Goal: Communication & Community: Answer question/provide support

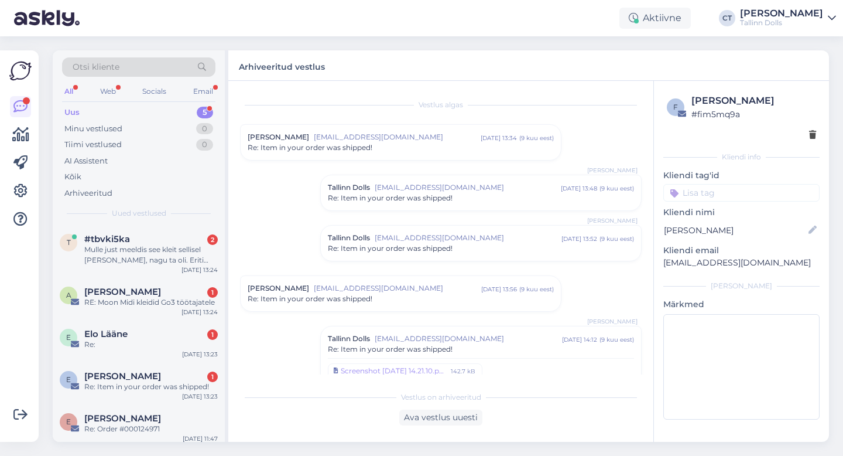
click at [78, 113] on div "Uus" at bounding box center [71, 113] width 15 height 12
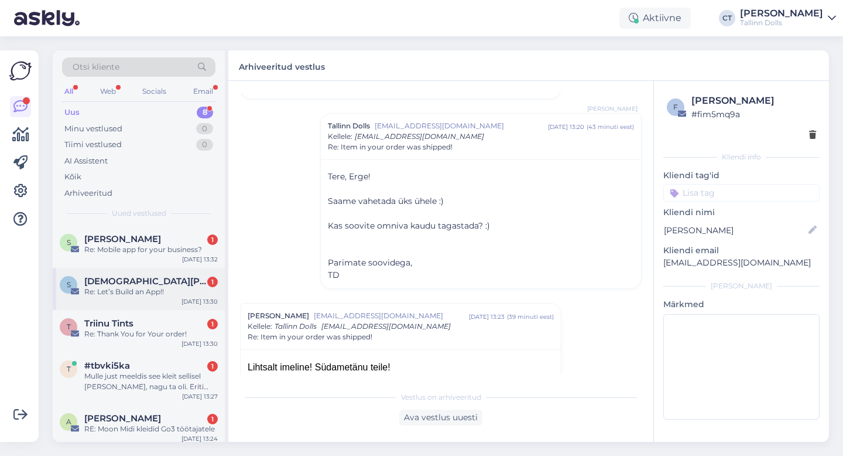
scroll to position [132, 0]
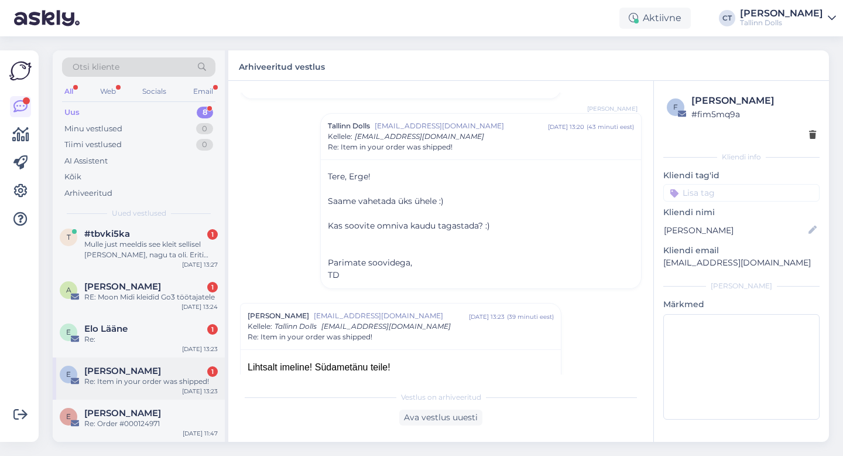
click at [136, 382] on div "Re: Item in your order was shipped!" at bounding box center [150, 381] width 133 height 11
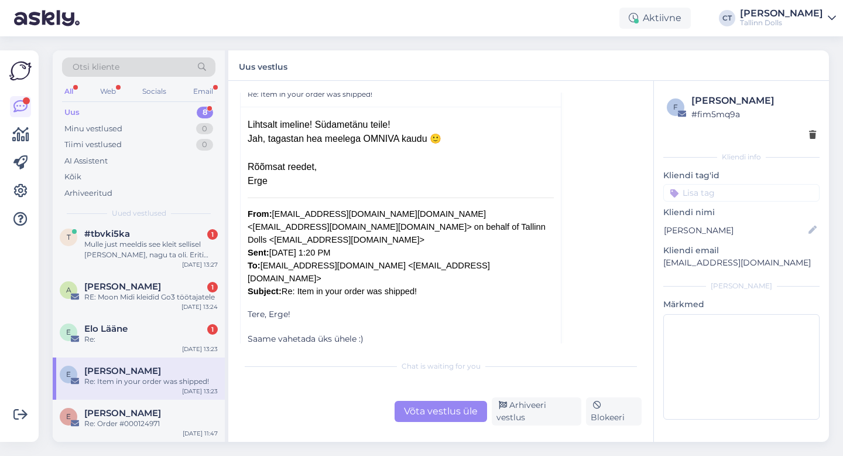
scroll to position [1611, 0]
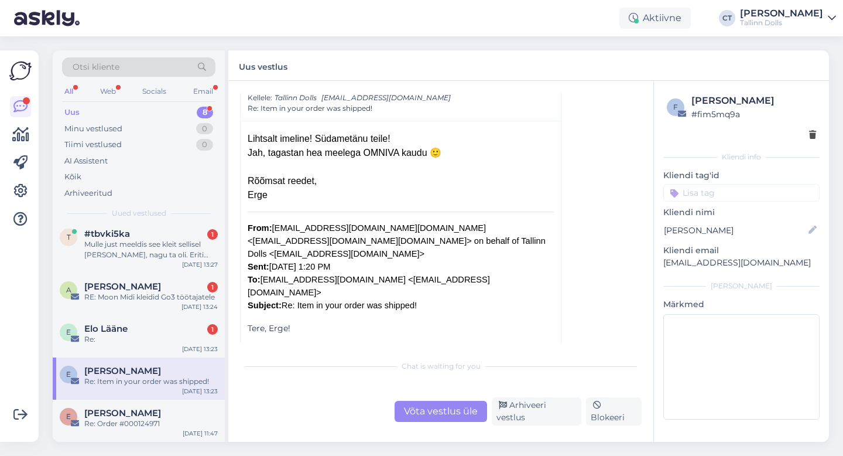
click at [430, 406] on div "Võta vestlus üle" at bounding box center [441, 410] width 93 height 21
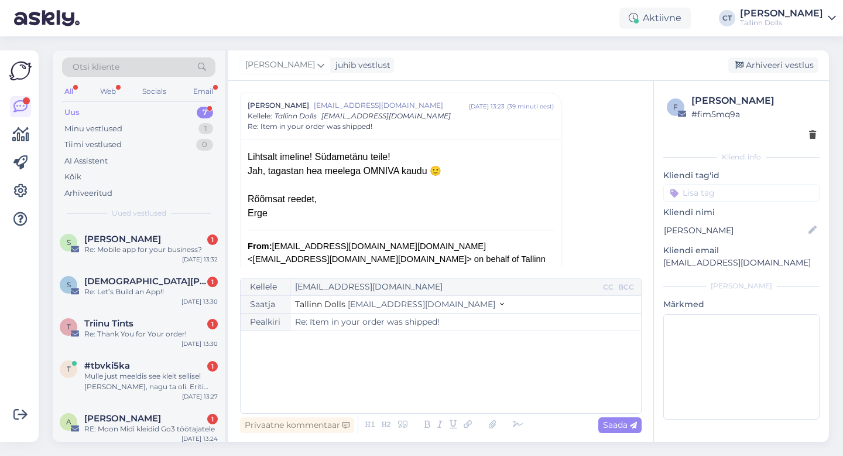
click at [450, 389] on div "﻿" at bounding box center [440, 372] width 389 height 70
drag, startPoint x: 758, startPoint y: 263, endPoint x: 661, endPoint y: 263, distance: 97.2
click at [661, 263] on div "f Erge [PERSON_NAME] # fim5mq9a Kliendi info Kliendi tag'id Kliendi nimi Erge […" at bounding box center [741, 259] width 175 height 356
copy p "[EMAIL_ADDRESS][DOMAIN_NAME]"
click at [385, 356] on div "﻿" at bounding box center [440, 372] width 389 height 70
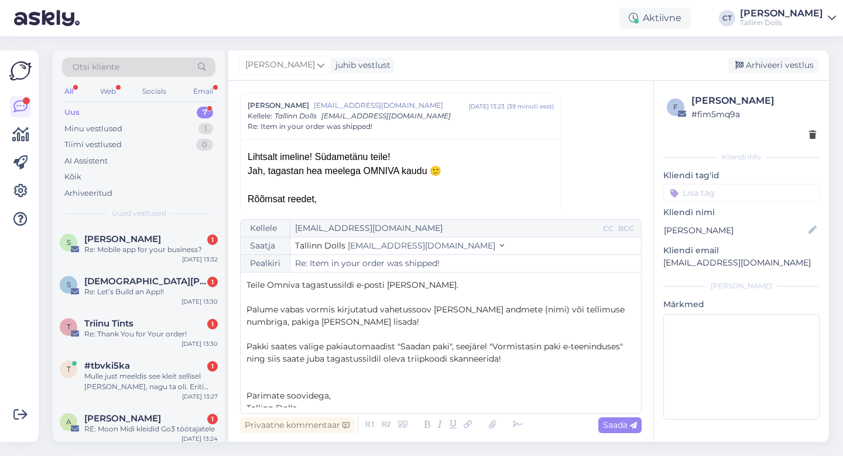
scroll to position [43, 0]
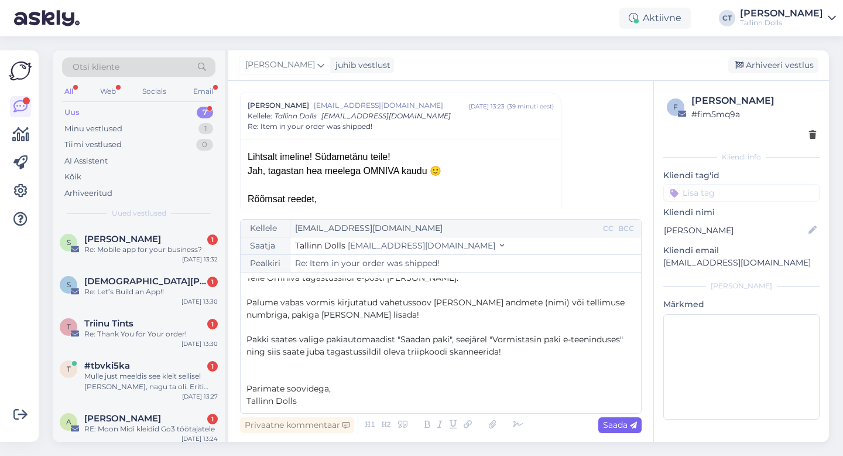
click at [625, 424] on span "Saada" at bounding box center [620, 424] width 34 height 11
type input "Re: Item in your order was shipped!"
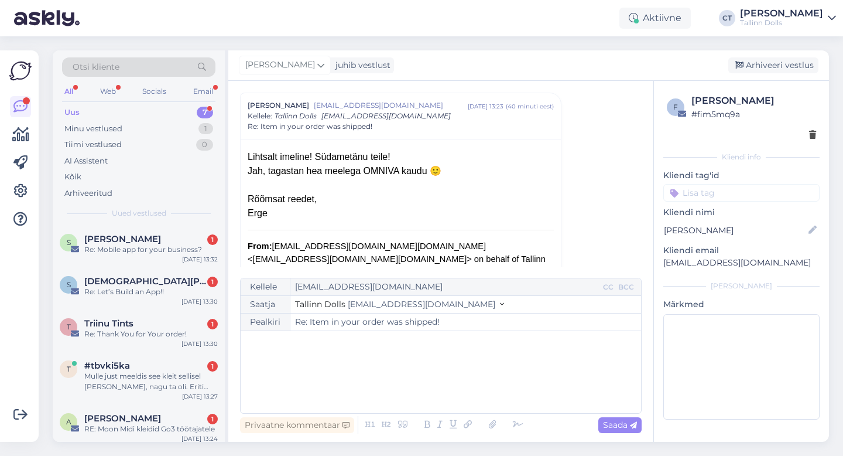
scroll to position [1869, 0]
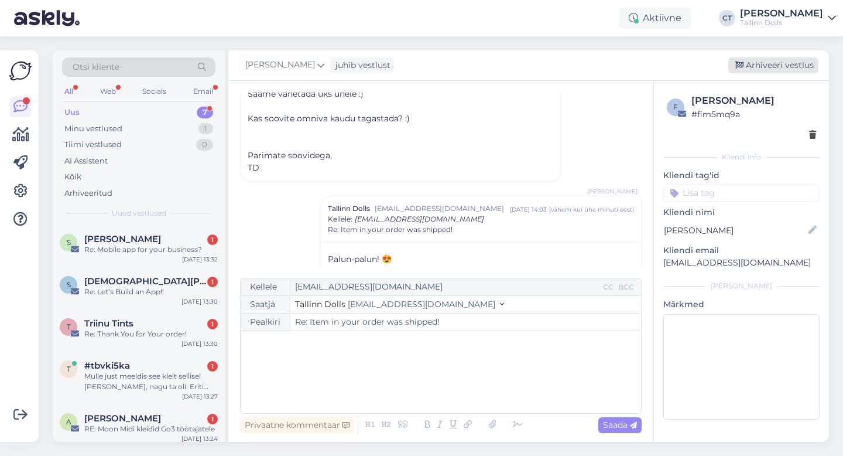
click at [771, 64] on div "Arhiveeri vestlus" at bounding box center [773, 65] width 90 height 16
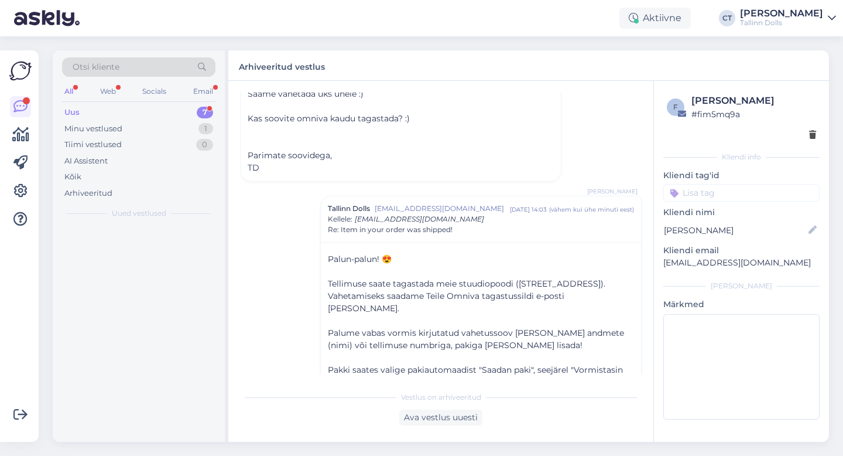
scroll to position [1934, 0]
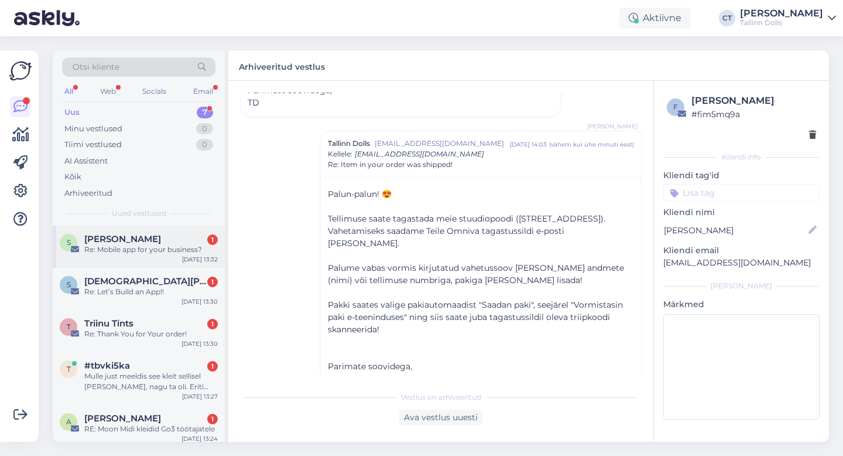
click at [157, 255] on div "S [PERSON_NAME] 1 Re: Mobile app for your business? [DATE] 13:32" at bounding box center [139, 246] width 172 height 42
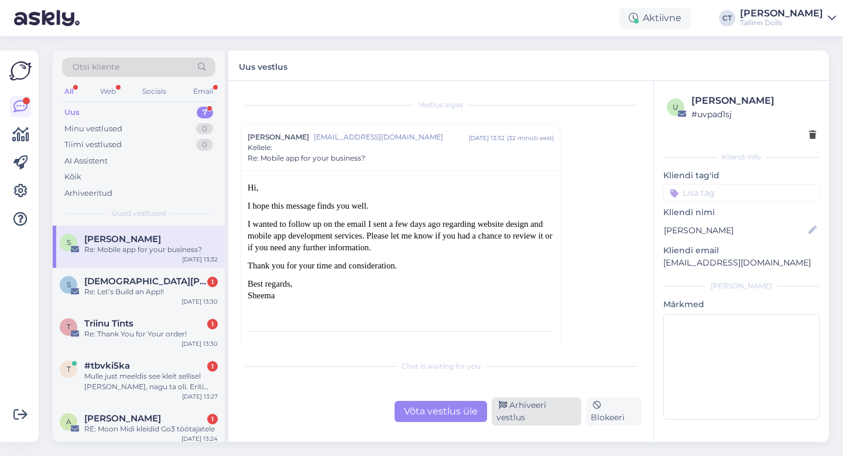
click at [527, 411] on div "Arhiveeri vestlus" at bounding box center [537, 411] width 90 height 28
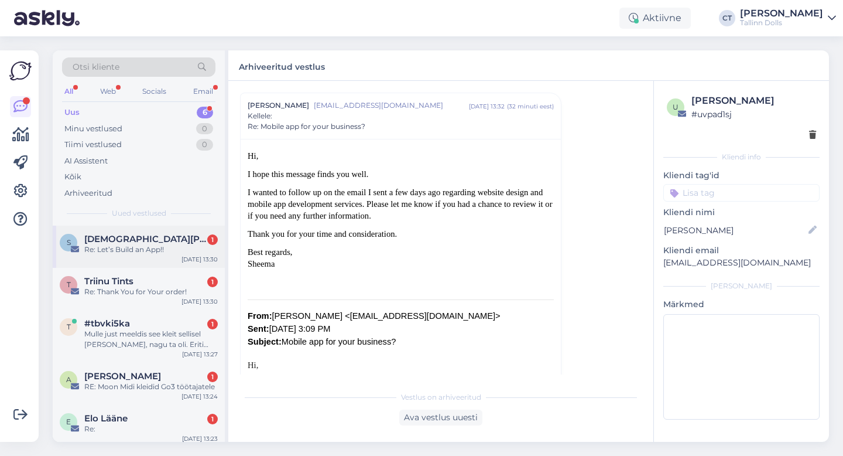
click at [167, 261] on div "S [PERSON_NAME] 1 Re: Let’s Build an App!! [DATE] 13:30" at bounding box center [139, 246] width 172 height 42
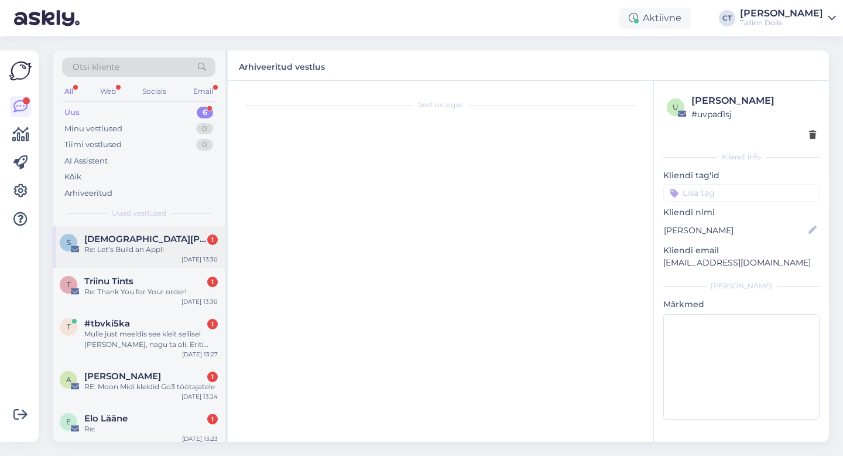
scroll to position [0, 0]
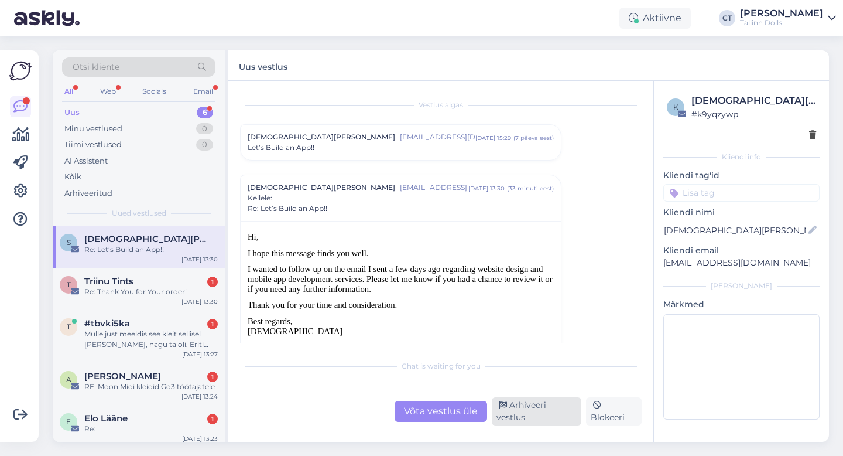
click at [550, 409] on div "Arhiveeri vestlus" at bounding box center [537, 411] width 90 height 28
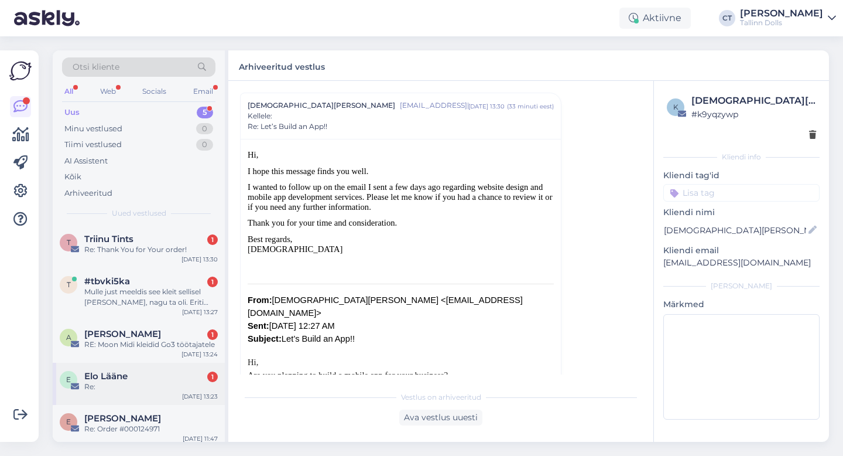
scroll to position [5, 0]
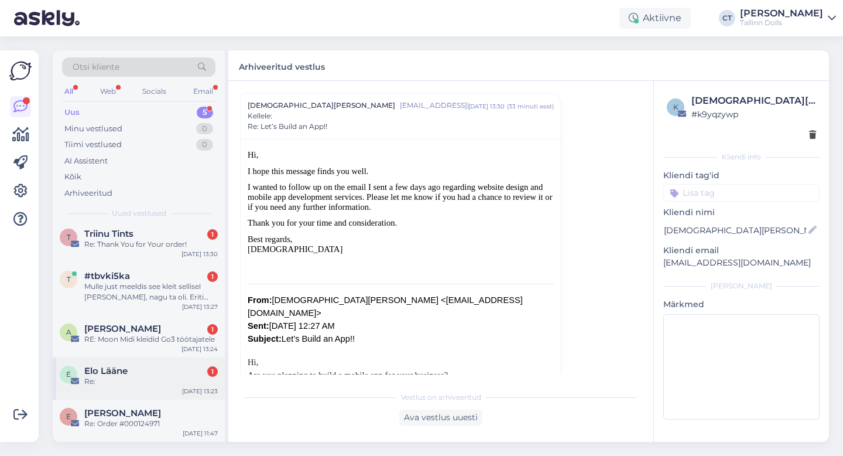
click at [156, 370] on div "Elo Lääne 1" at bounding box center [150, 370] width 133 height 11
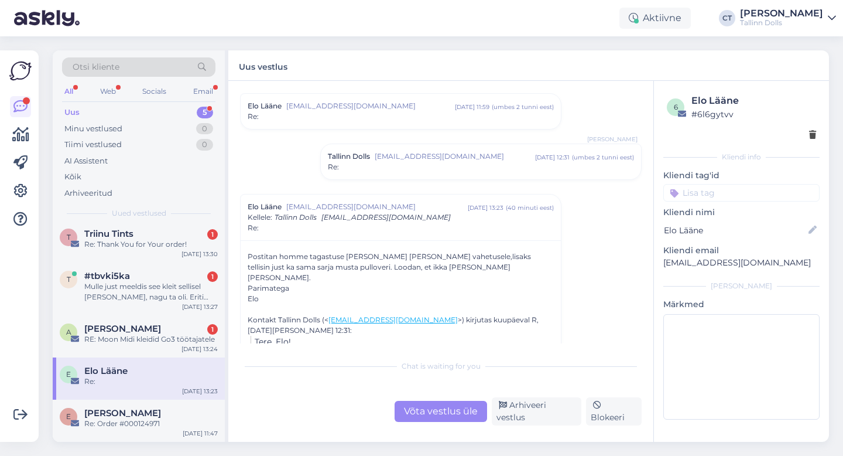
scroll to position [662, 0]
click at [436, 415] on div "Võta vestlus üle" at bounding box center [441, 410] width 93 height 21
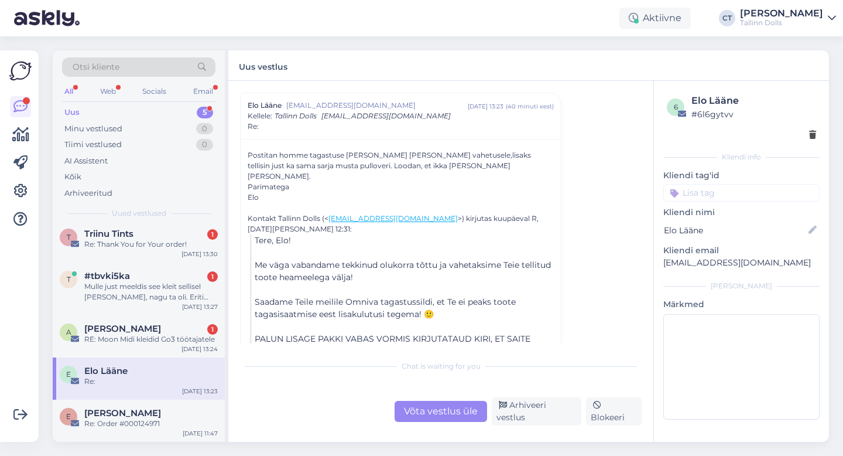
scroll to position [0, 0]
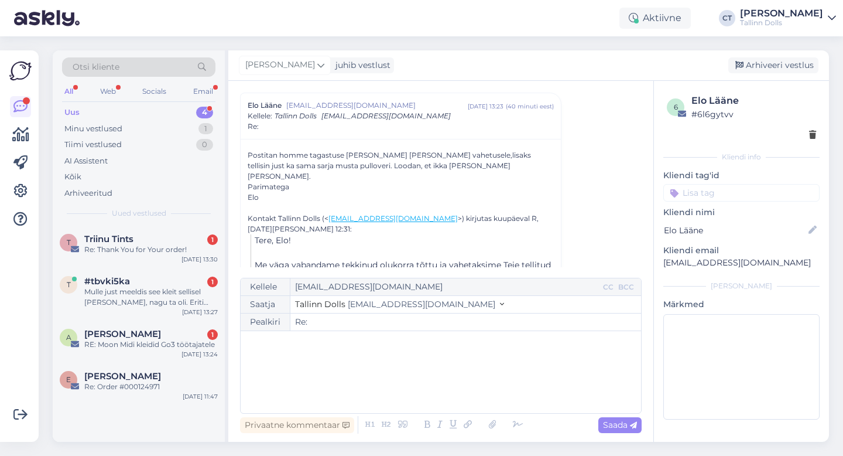
click at [430, 394] on div "﻿" at bounding box center [440, 372] width 389 height 70
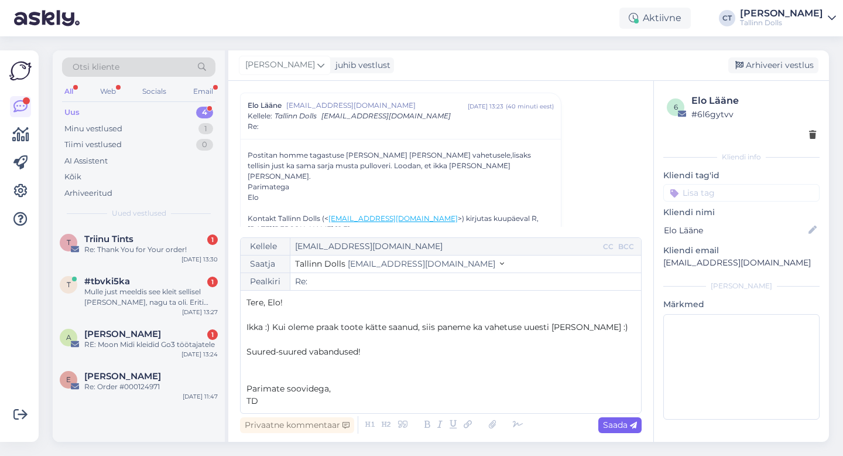
click at [631, 419] on span "Saada" at bounding box center [620, 424] width 34 height 11
type input "Re:"
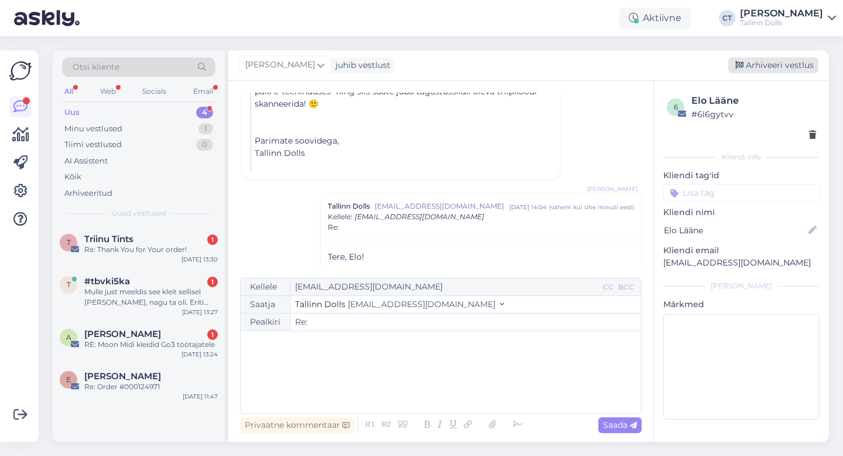
click at [761, 59] on div "Arhiveeri vestlus" at bounding box center [773, 65] width 90 height 16
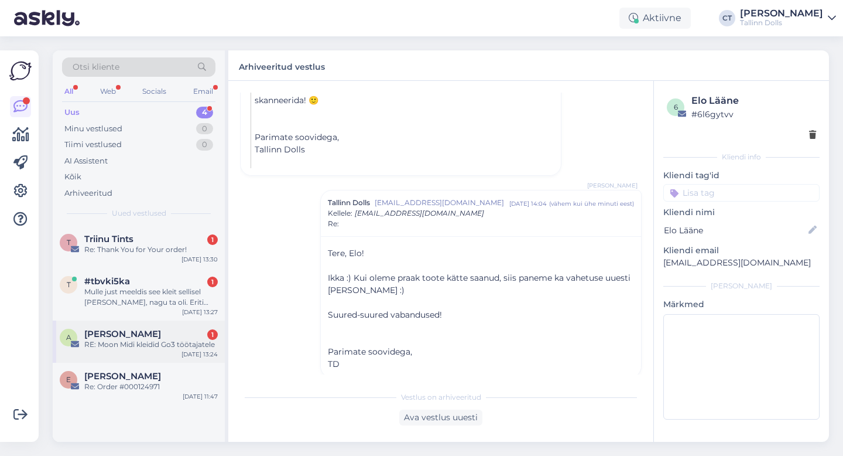
click at [143, 340] on div "RE: Moon Midi kleidid Go3 töötajatele" at bounding box center [150, 344] width 133 height 11
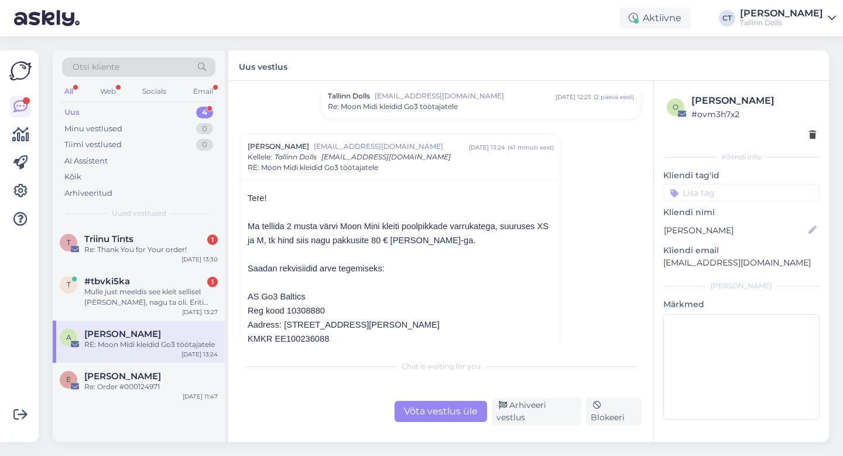
scroll to position [93, 0]
click at [124, 293] on div "Mulle just meeldis see kleit sellisel [PERSON_NAME], nagu ta oli. Eriti just ne…" at bounding box center [150, 296] width 133 height 21
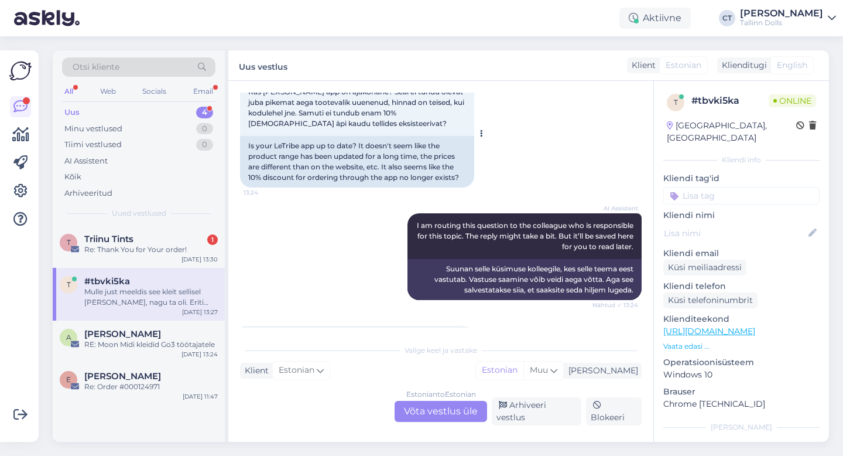
scroll to position [546, 0]
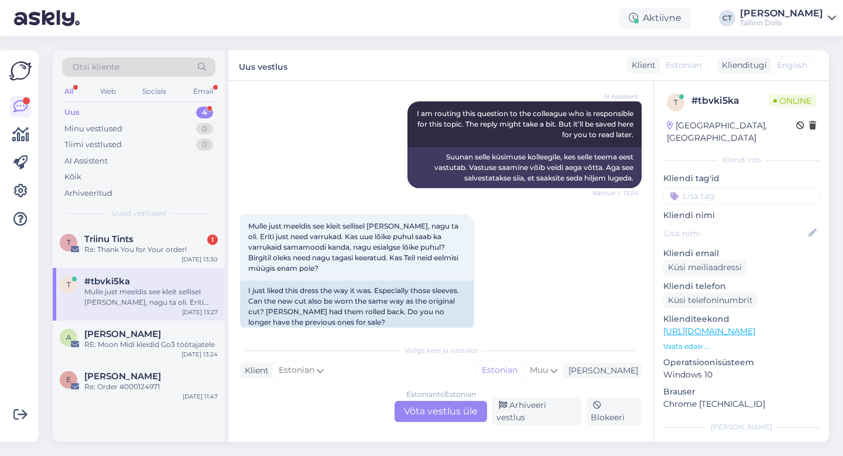
click at [439, 411] on div "Estonian to Estonian Võta vestlus üle" at bounding box center [441, 410] width 93 height 21
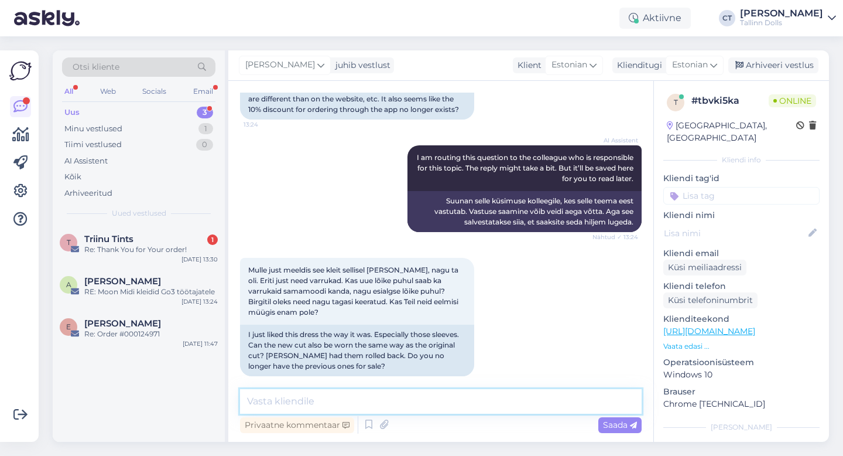
click at [442, 399] on textarea at bounding box center [441, 401] width 402 height 25
type textarea "T"
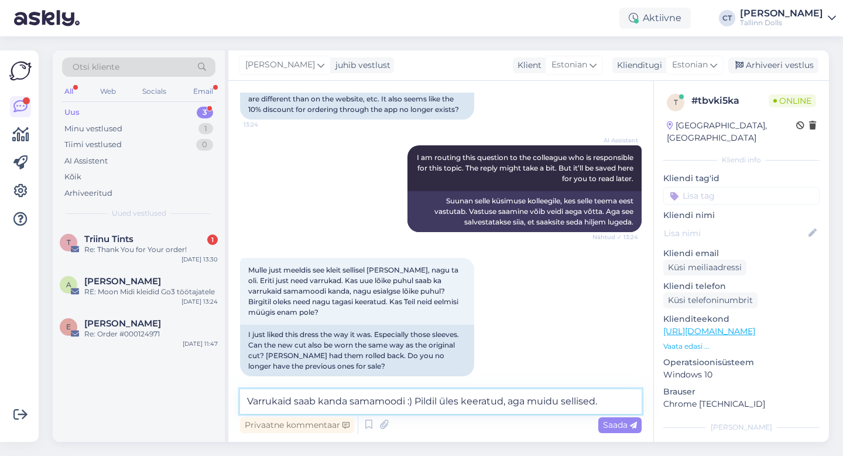
type textarea "Varrukaid saab kanda samamoodi :) Pildil üles keeratud, aga muidu sellised."
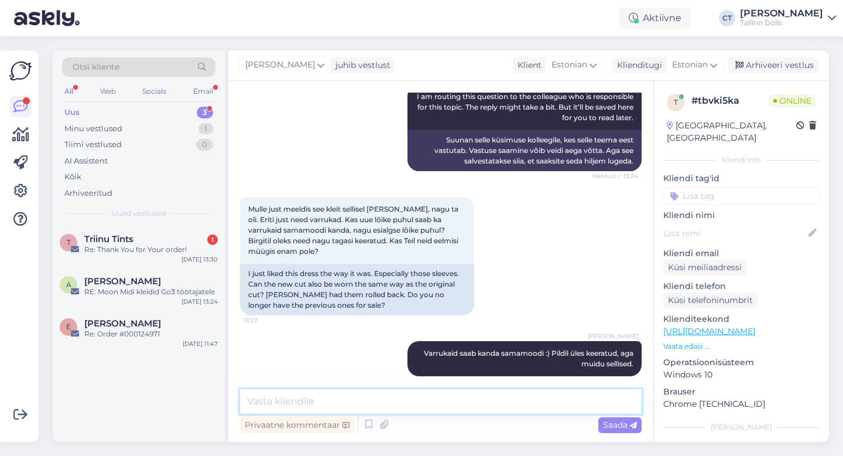
scroll to position [614, 0]
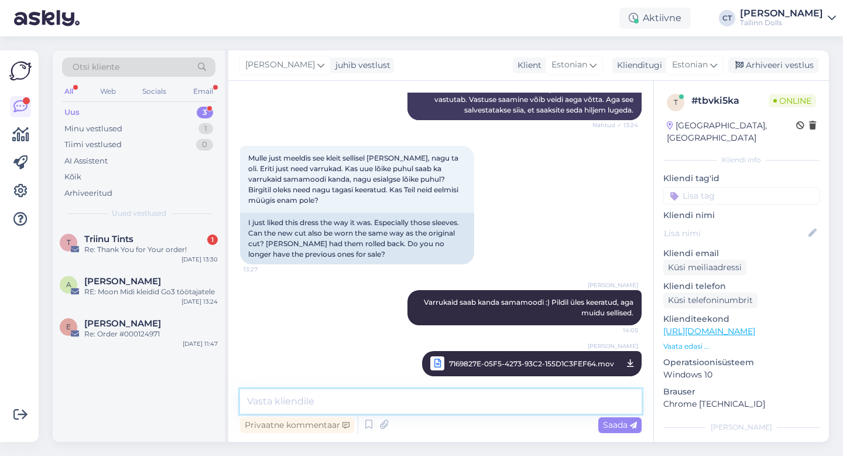
click at [413, 398] on textarea at bounding box center [441, 401] width 402 height 25
type textarea "K"
type textarea "Kahjuks neid eelmisi [PERSON_NAME] enam."
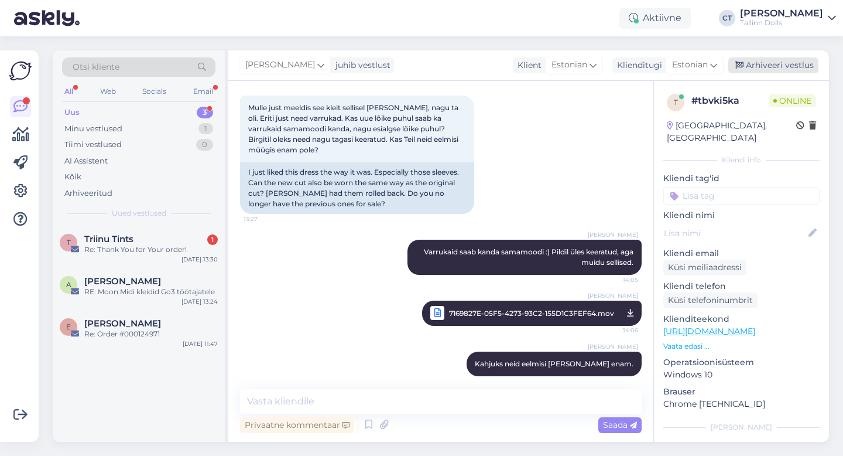
click at [780, 61] on div "Arhiveeri vestlus" at bounding box center [773, 65] width 90 height 16
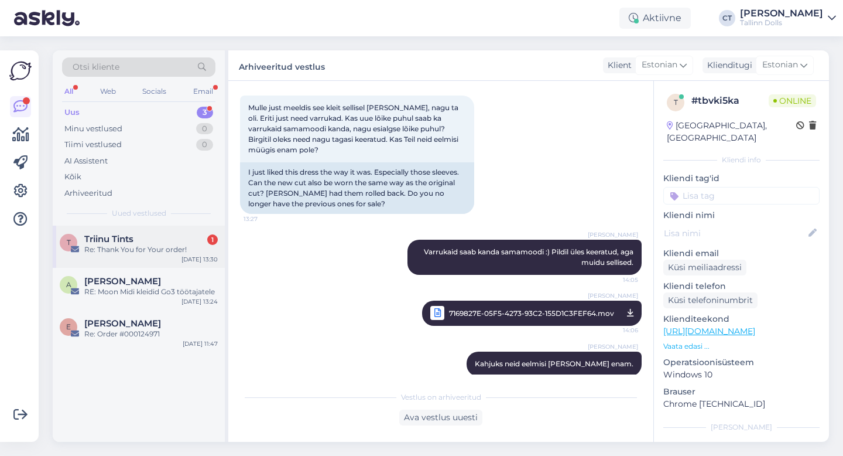
click at [156, 253] on div "Re: Thank You for Your order!" at bounding box center [150, 249] width 133 height 11
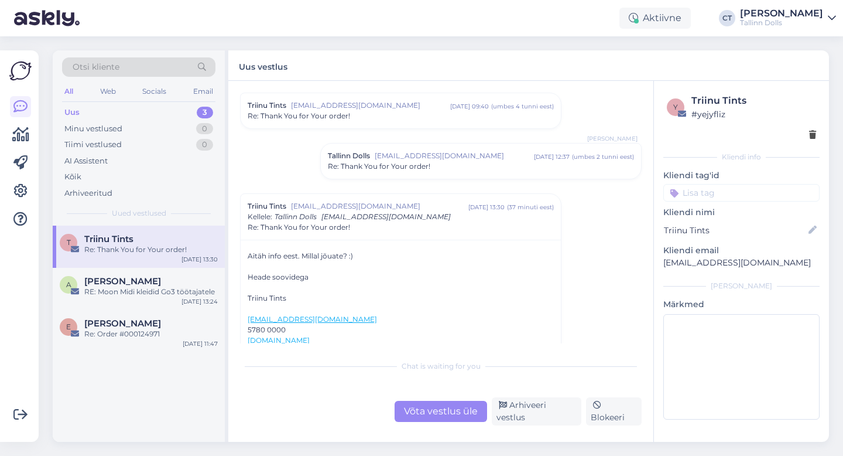
scroll to position [409, 0]
click at [428, 162] on span "Re: Thank You for Your order!" at bounding box center [379, 167] width 102 height 11
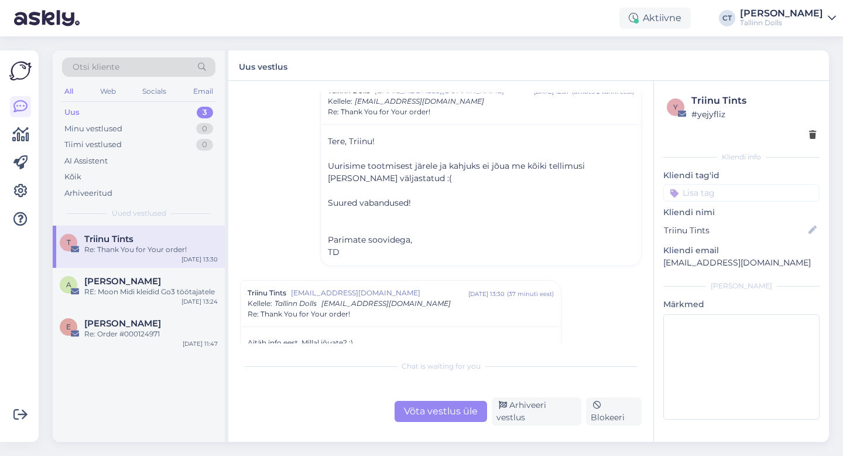
scroll to position [564, 0]
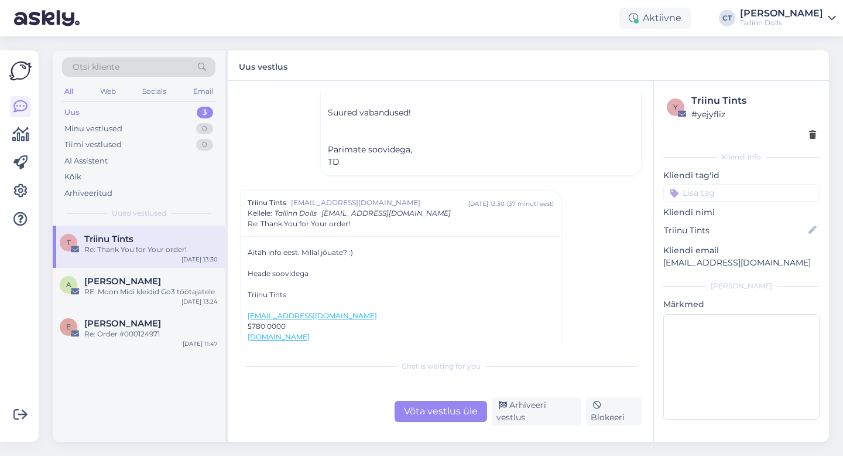
click at [437, 422] on div "Võta vestlus üle" at bounding box center [441, 410] width 93 height 21
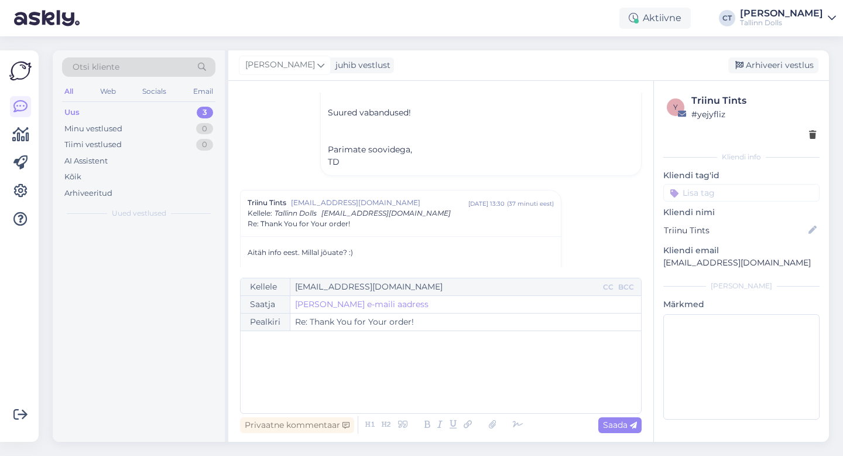
scroll to position [662, 0]
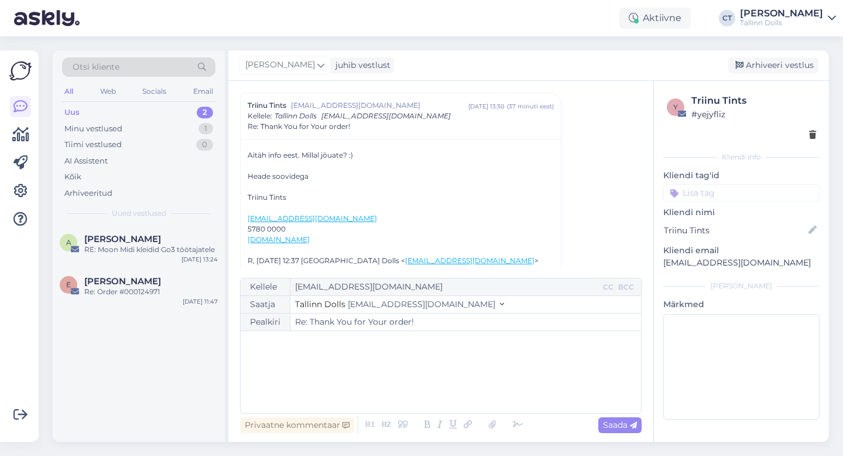
click at [439, 375] on div "﻿" at bounding box center [440, 372] width 389 height 70
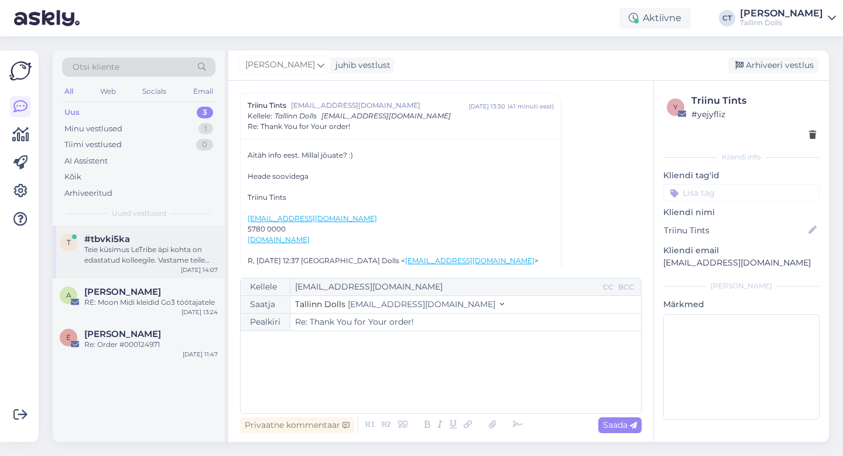
click at [124, 249] on div "Teie küsimus LeTribe äpi kohta on edastatud kolleegile. Vastame teile esimesel …" at bounding box center [150, 254] width 133 height 21
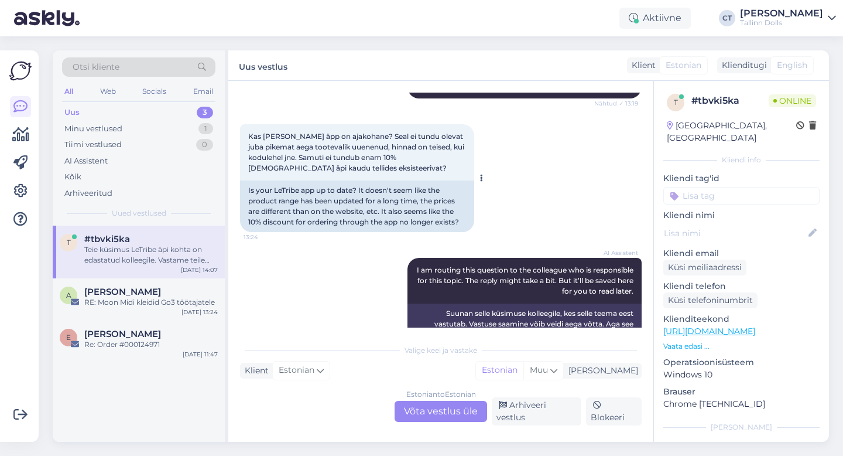
scroll to position [382, 0]
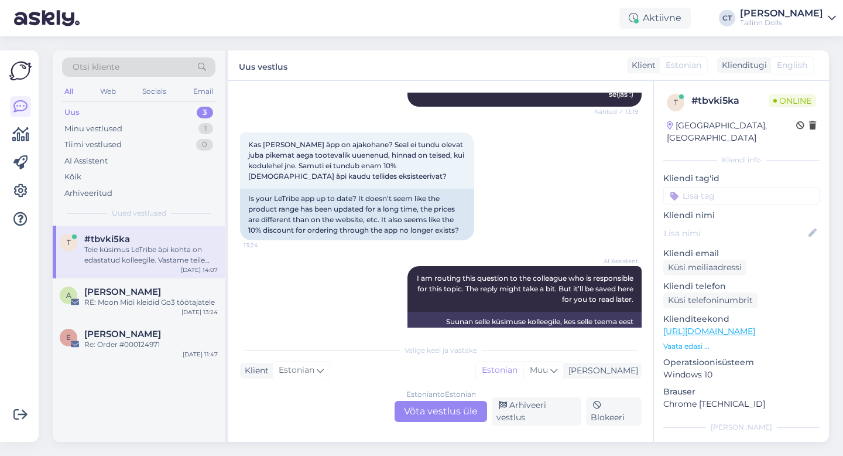
click at [440, 420] on div "Estonian to Estonian Võta vestlus üle" at bounding box center [441, 410] width 93 height 21
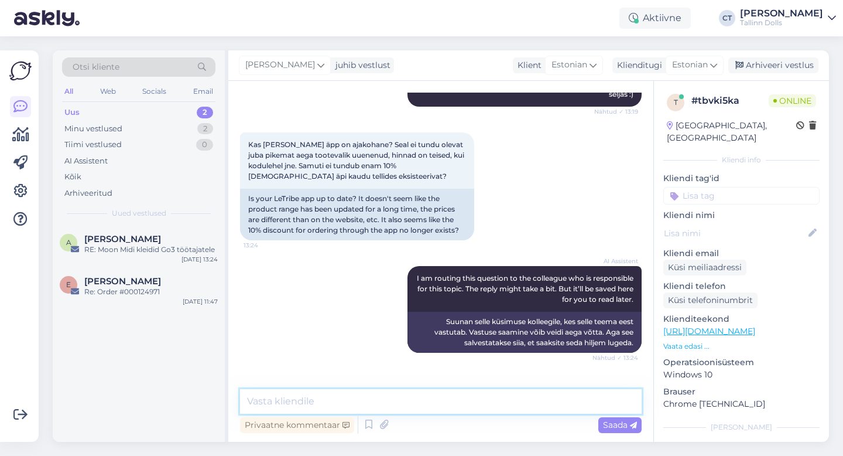
click at [448, 402] on textarea at bounding box center [441, 401] width 402 height 25
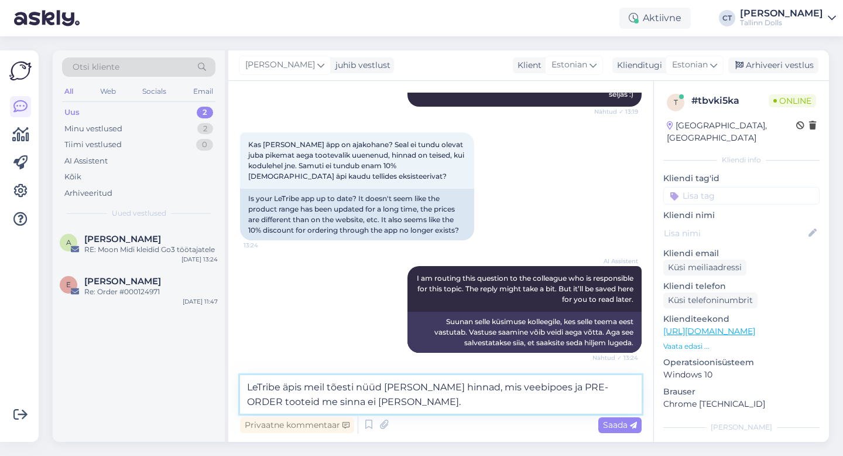
type textarea "LeTribe äpis meil tõesti nüüd [PERSON_NAME] hinnad, mis veebipoes ja PRE-ORDER …"
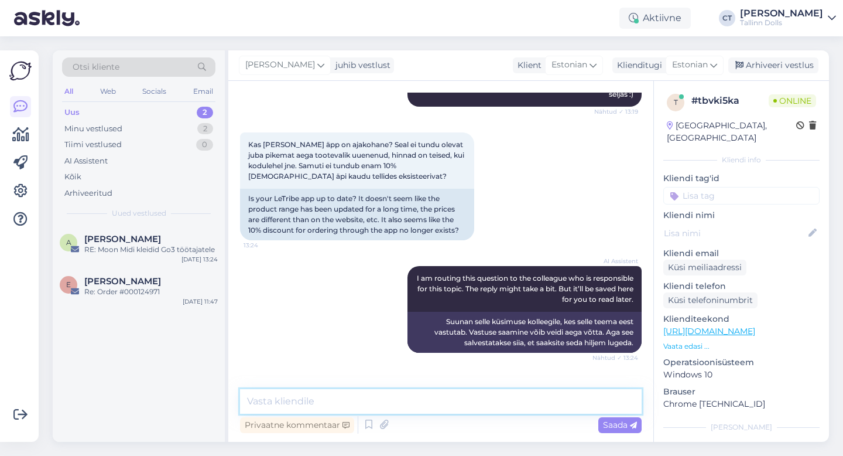
scroll to position [857, 0]
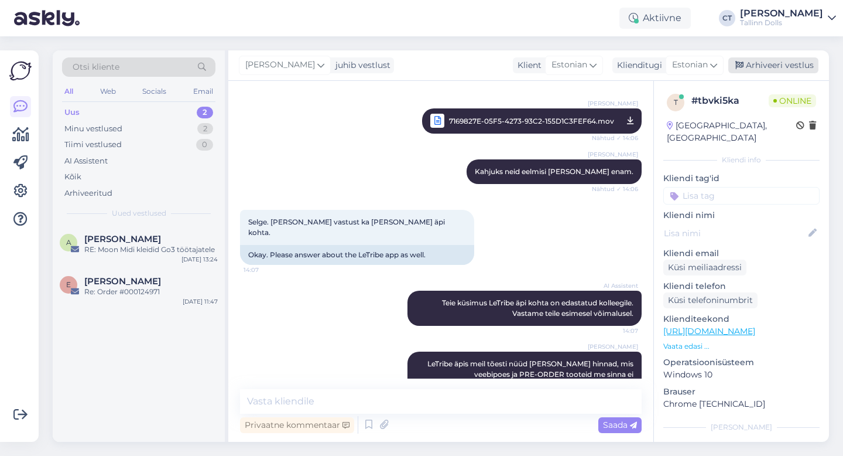
click at [806, 69] on div "Arhiveeri vestlus" at bounding box center [773, 65] width 90 height 16
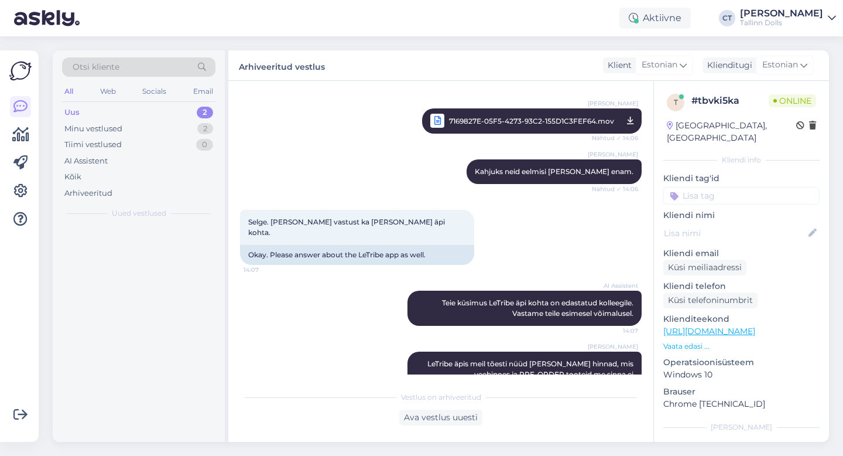
scroll to position [861, 0]
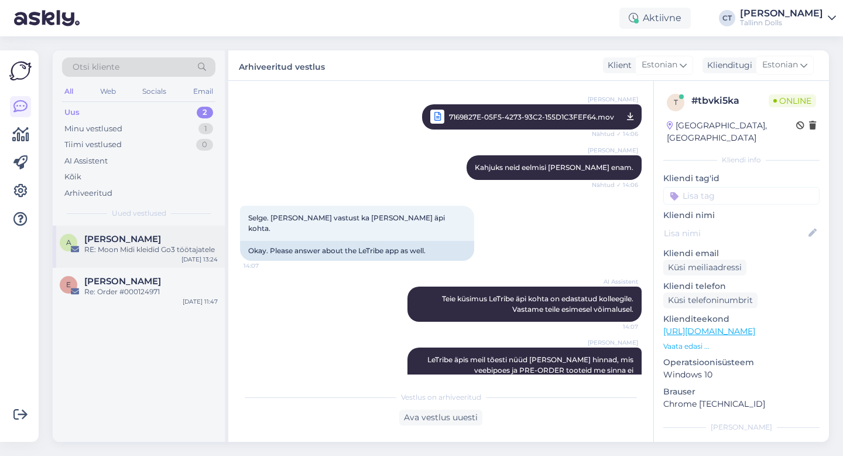
click at [153, 241] on div "[PERSON_NAME]" at bounding box center [150, 239] width 133 height 11
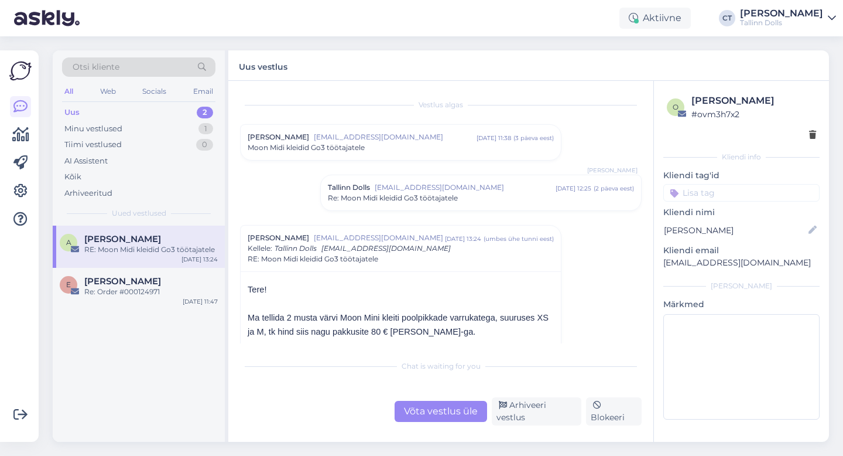
click at [85, 114] on div "Uus 2" at bounding box center [138, 112] width 153 height 16
click at [128, 131] on div "Minu vestlused 1" at bounding box center [138, 129] width 153 height 16
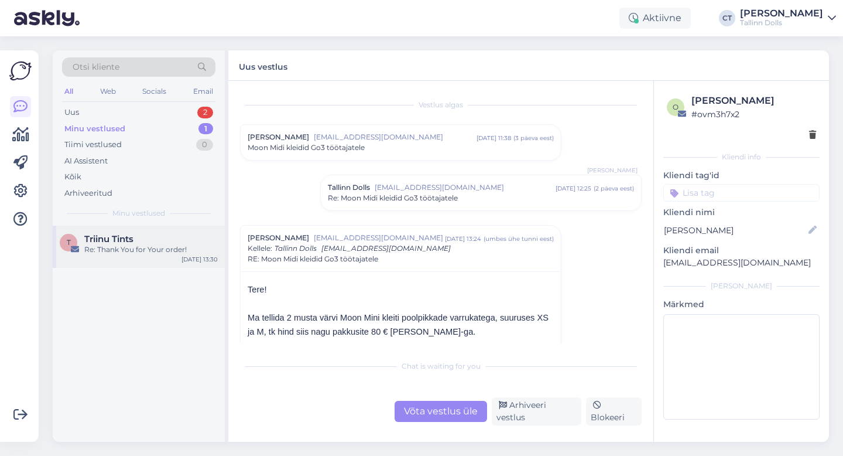
click at [131, 237] on span "Triinu Tints" at bounding box center [108, 239] width 49 height 11
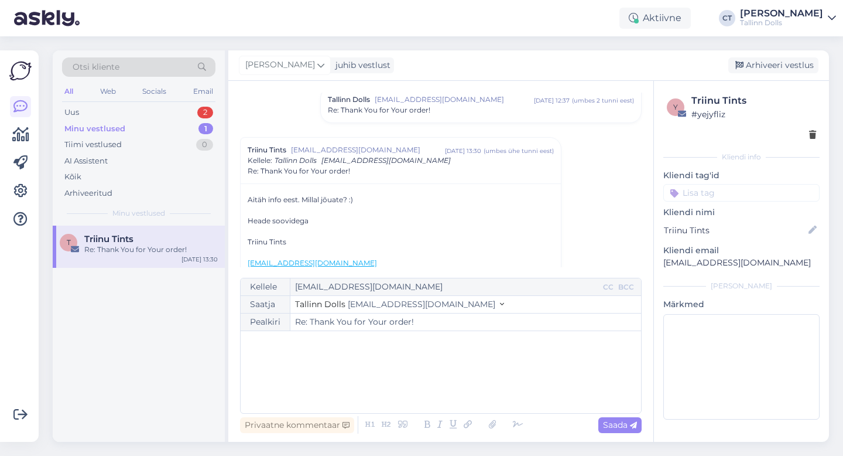
scroll to position [467, 0]
